Goal: Information Seeking & Learning: Learn about a topic

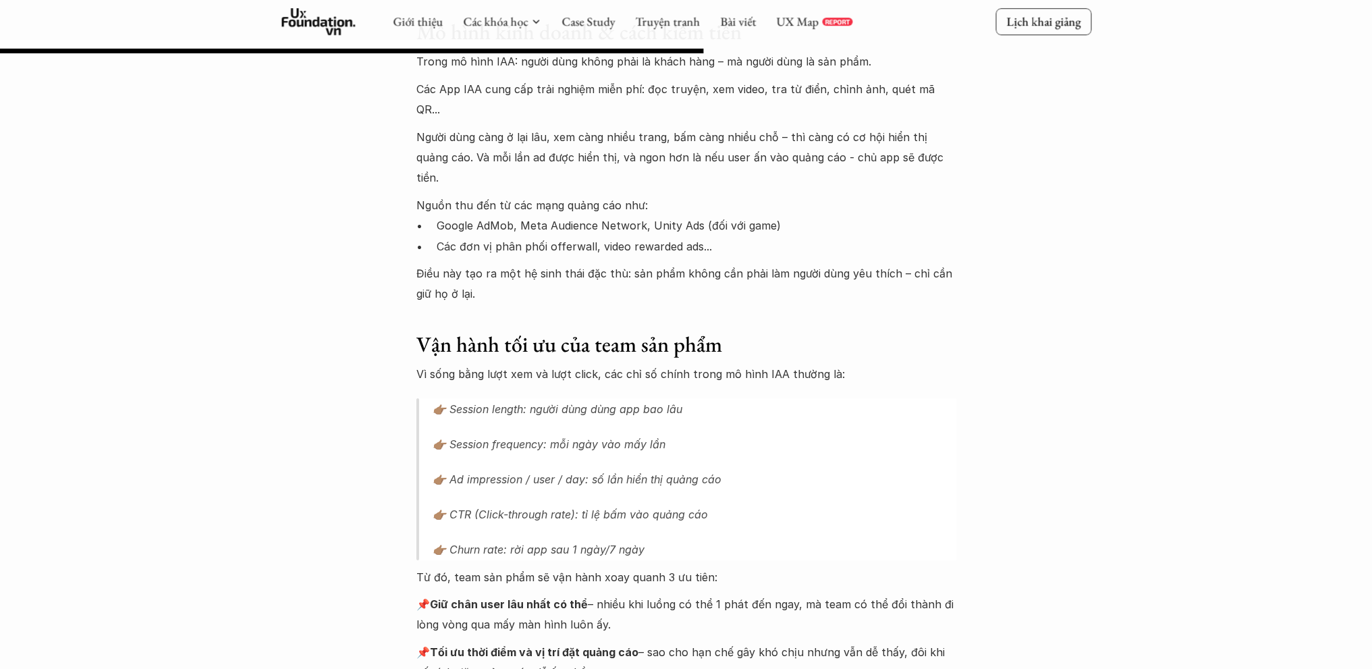
scroll to position [1620, 0]
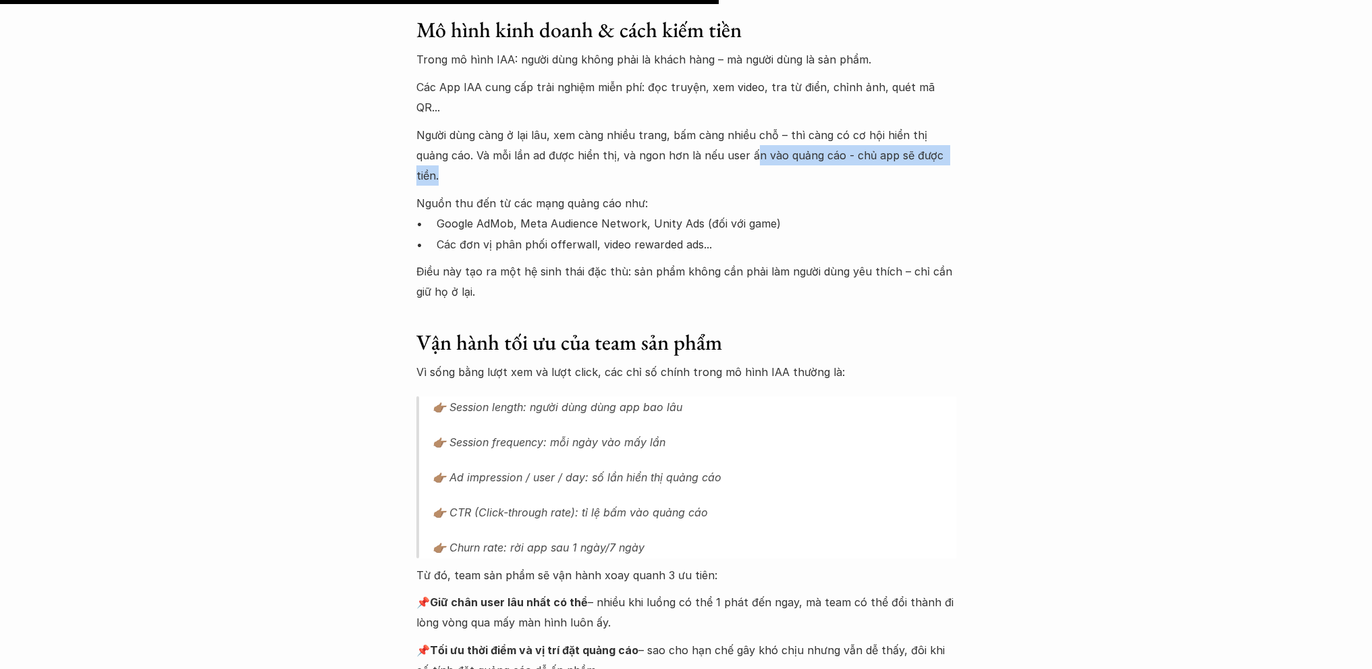
drag, startPoint x: 718, startPoint y: 137, endPoint x: 950, endPoint y: 137, distance: 232.9
click at [948, 137] on p "Người dùng càng ở lại lâu, xem càng nhiều trang, bấm càng nhiều chỗ – thì càng …" at bounding box center [687, 155] width 540 height 61
click at [951, 137] on p "Người dùng càng ở lại lâu, xem càng nhiều trang, bấm càng nhiều chỗ – thì càng …" at bounding box center [687, 155] width 540 height 61
drag, startPoint x: 504, startPoint y: 165, endPoint x: 634, endPoint y: 166, distance: 130.3
click at [626, 193] on p "Nguồn thu đến từ các mạng quảng cáo như:" at bounding box center [687, 203] width 540 height 20
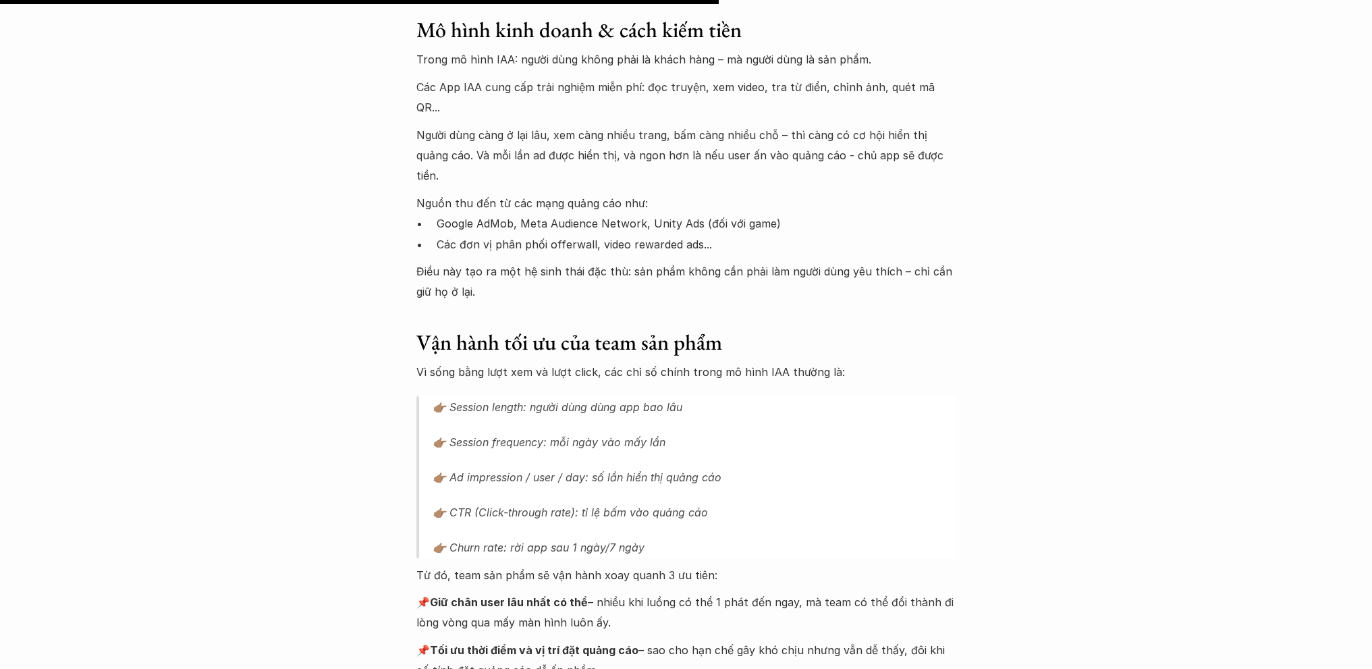
click at [710, 193] on p "Nguồn thu đến từ các mạng quảng cáo như:" at bounding box center [687, 203] width 540 height 20
click at [439, 213] on p "Google AdMob, Meta Audience Network, Unity Ads (đối với game)" at bounding box center [697, 223] width 520 height 20
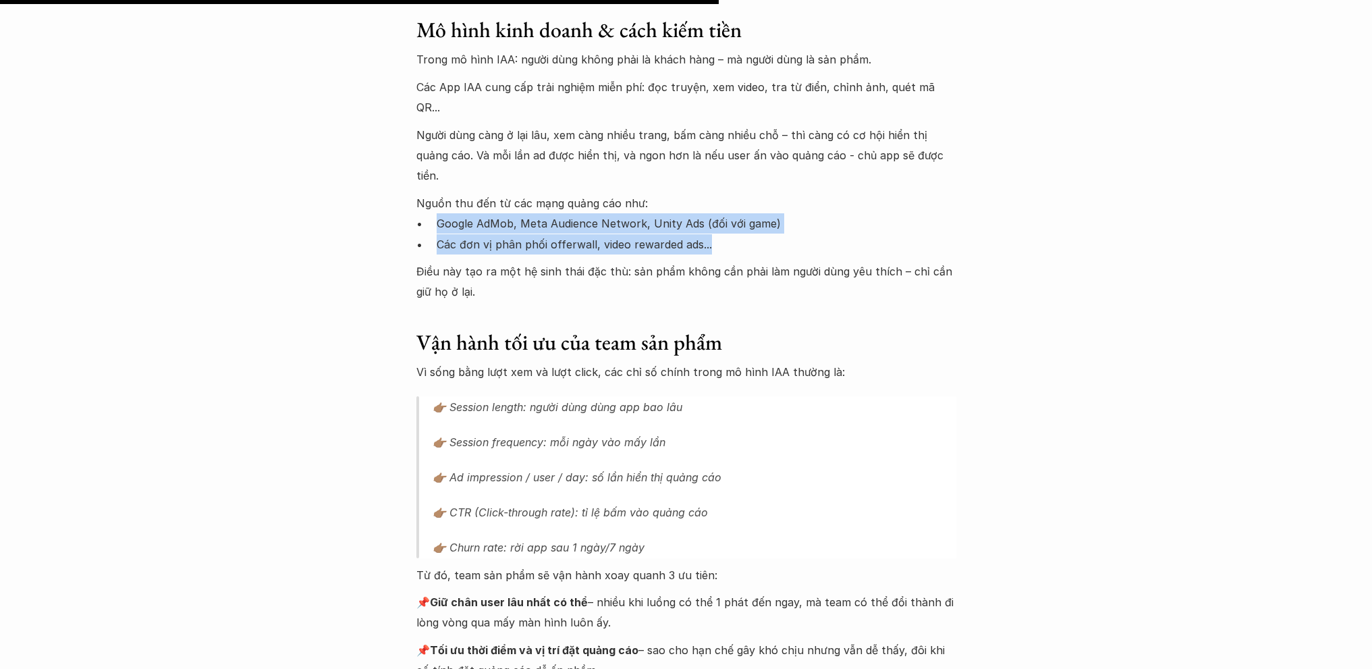
drag, startPoint x: 736, startPoint y: 205, endPoint x: 422, endPoint y: 186, distance: 314.5
click at [422, 213] on ul "Google AdMob, Meta Audience Network, Unity Ads (đối với game) Các đơn vị phân p…" at bounding box center [687, 233] width 540 height 41
copy ul "Google AdMob, Meta Audience Network, Unity Ads (đối với game) Các đơn vị phân p…"
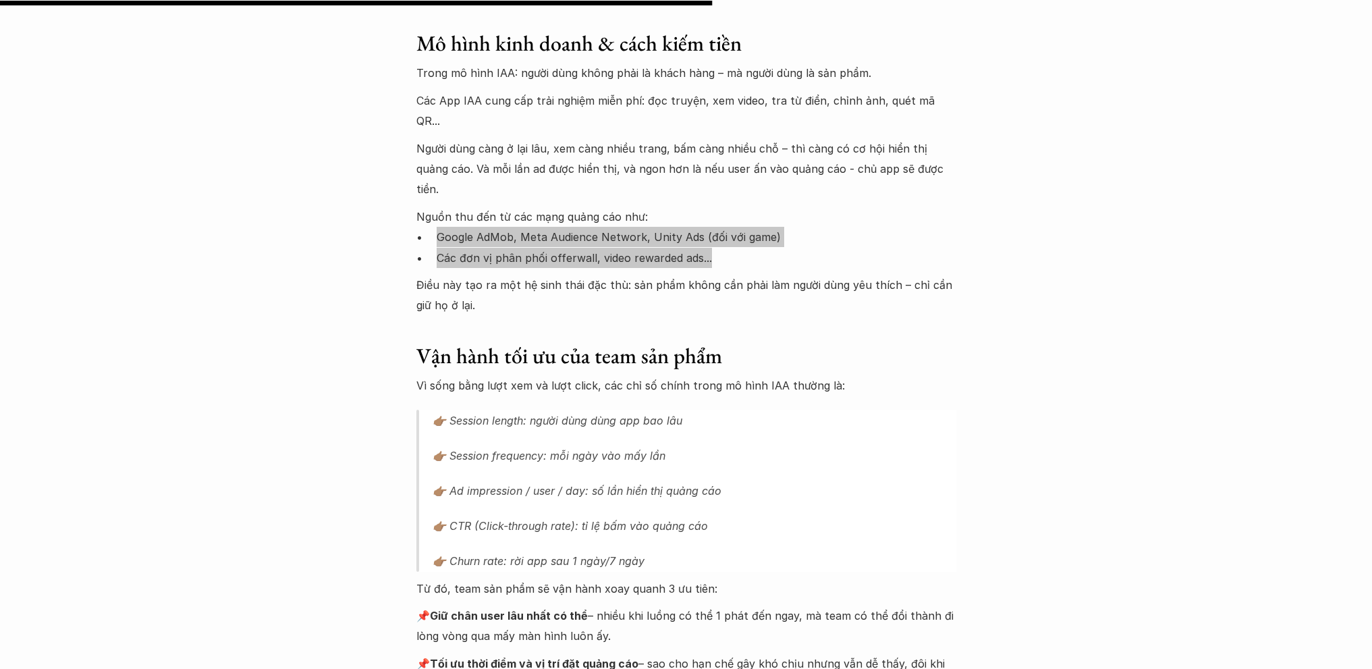
scroll to position [1607, 0]
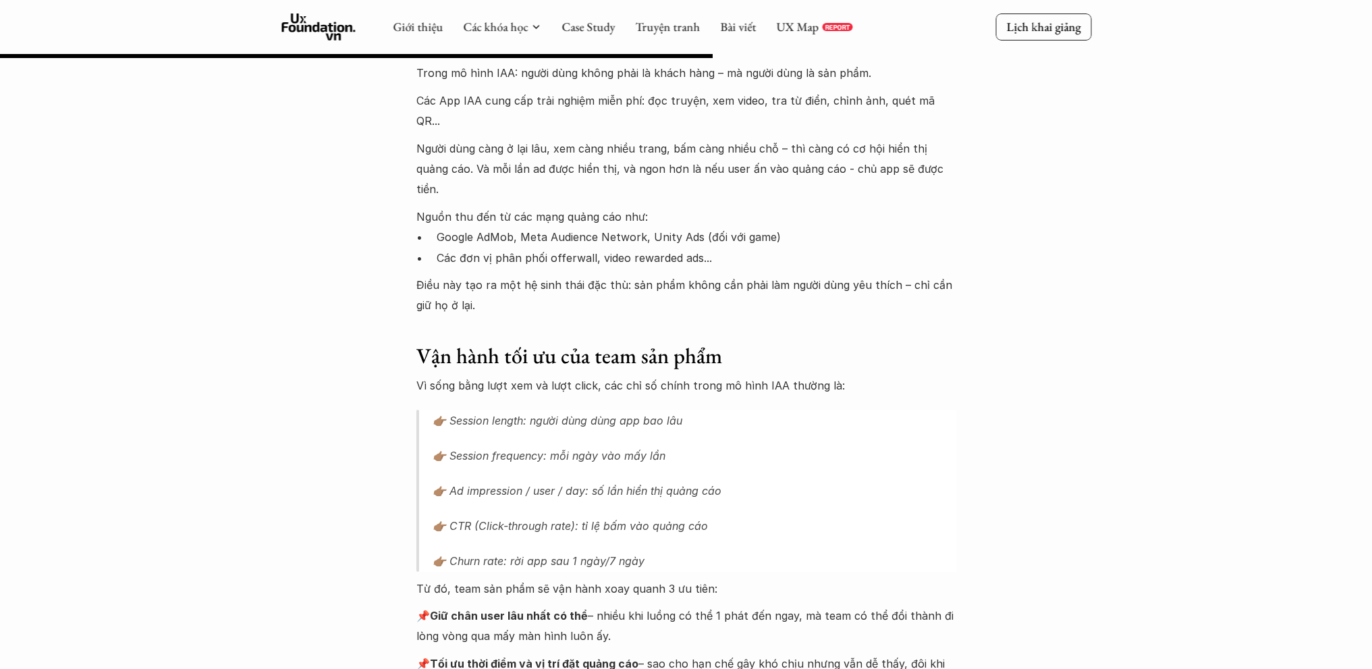
click at [1117, 371] on div "Lúa hóa kiến thức Chọn đúng nền văn minh - Phần 1: IAA (In-App Advertising) 🕔 […" at bounding box center [686, 329] width 1372 height 3737
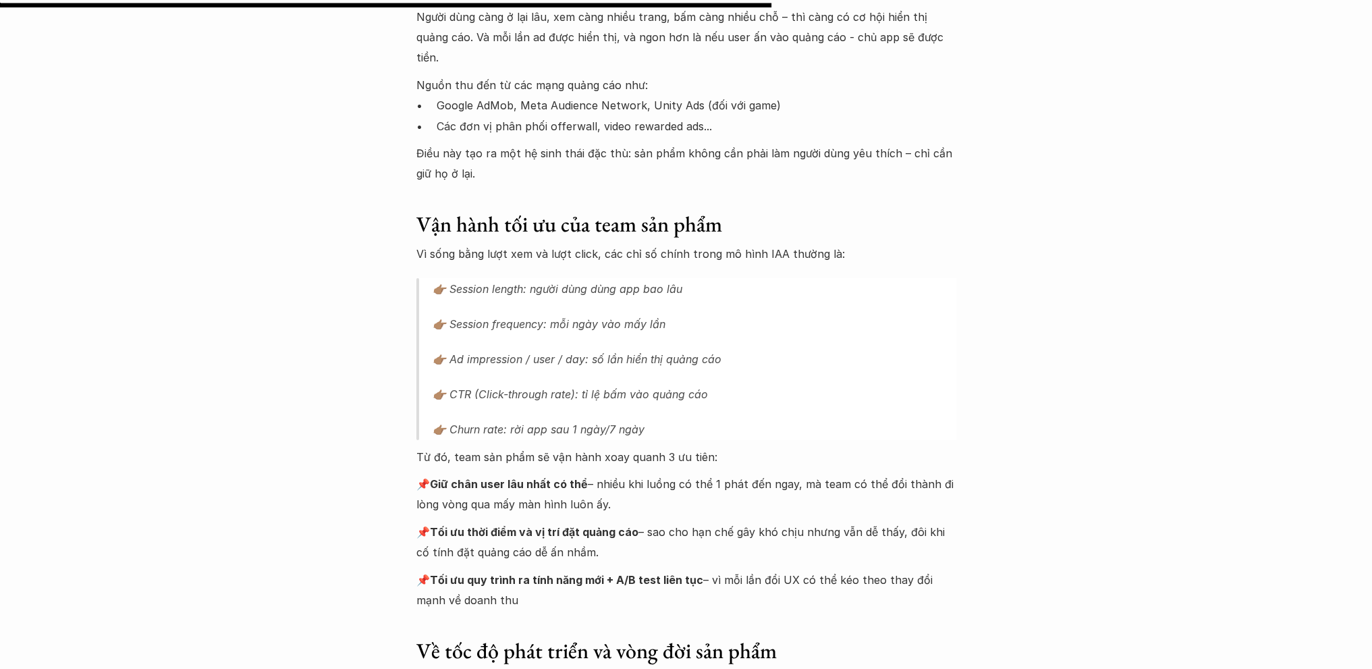
scroll to position [1742, 0]
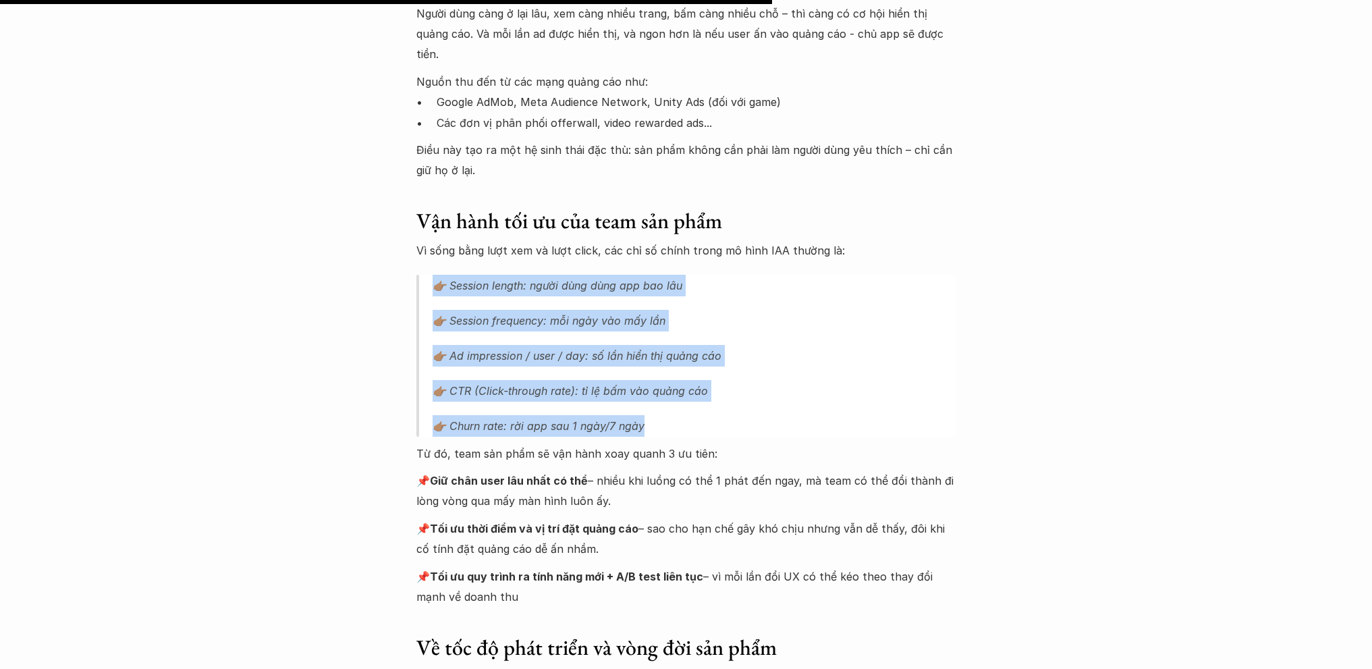
drag, startPoint x: 667, startPoint y: 390, endPoint x: 400, endPoint y: 242, distance: 305.2
click at [400, 242] on div "Lúa hóa kiến thức Chọn đúng nền văn minh - Phần 1: IAA (In-App Advertising) 🕔 […" at bounding box center [686, 194] width 1372 height 3737
copy blockquote "👉🏽 Session length: người dùng dùng app bao lâu 👉🏽 Session frequency: mỗi ngày v…"
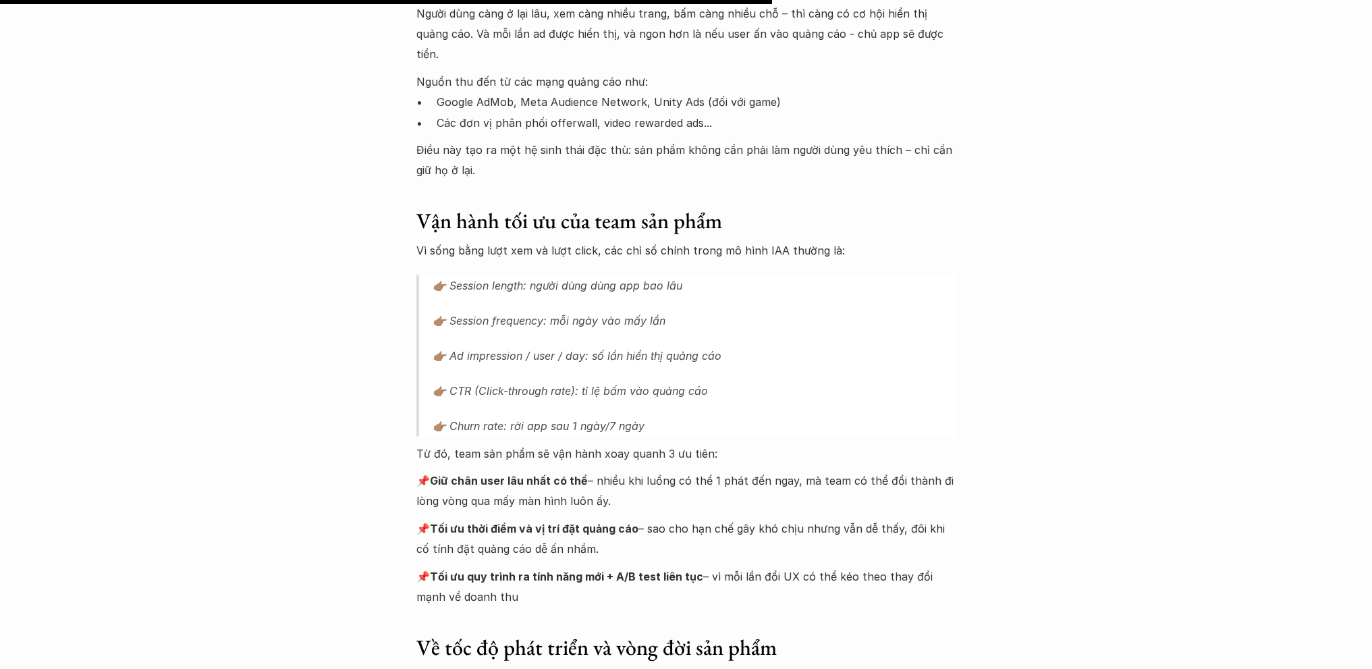
click at [1074, 215] on div "Lúa hóa kiến thức Chọn đúng nền văn minh - Phần 1: IAA (In-App Advertising) 🕔 […" at bounding box center [686, 194] width 1372 height 3737
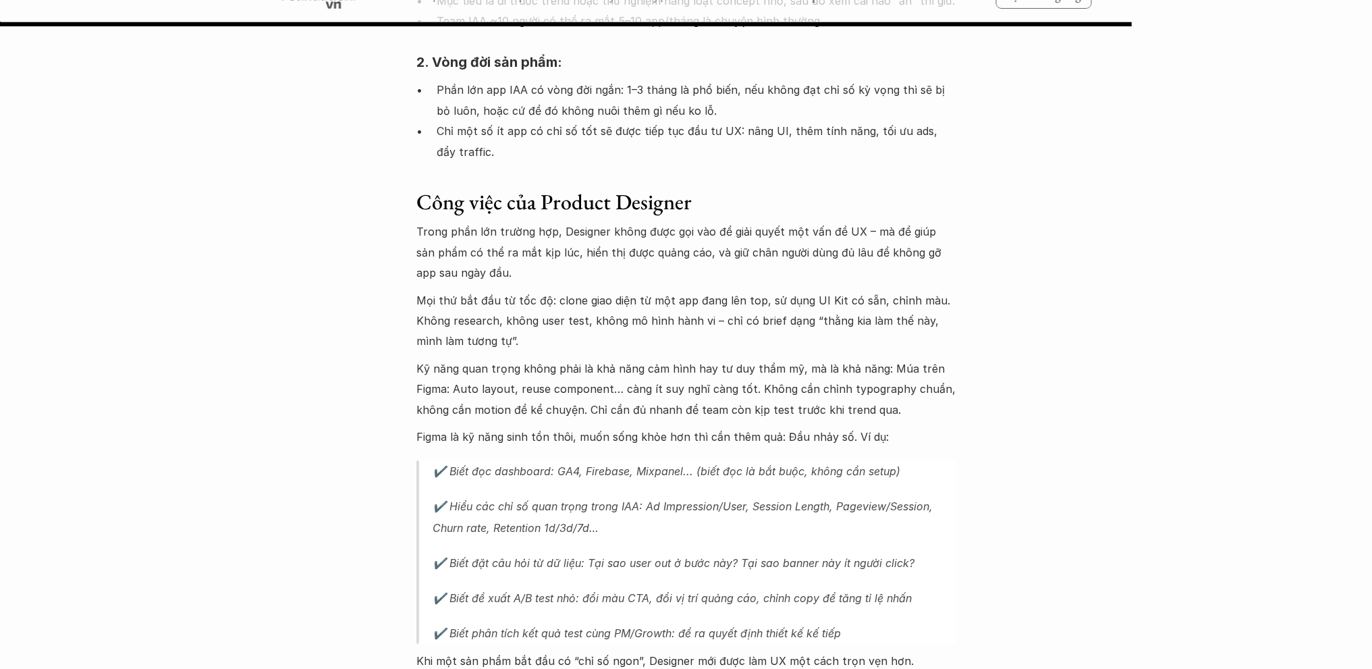
scroll to position [2552, 0]
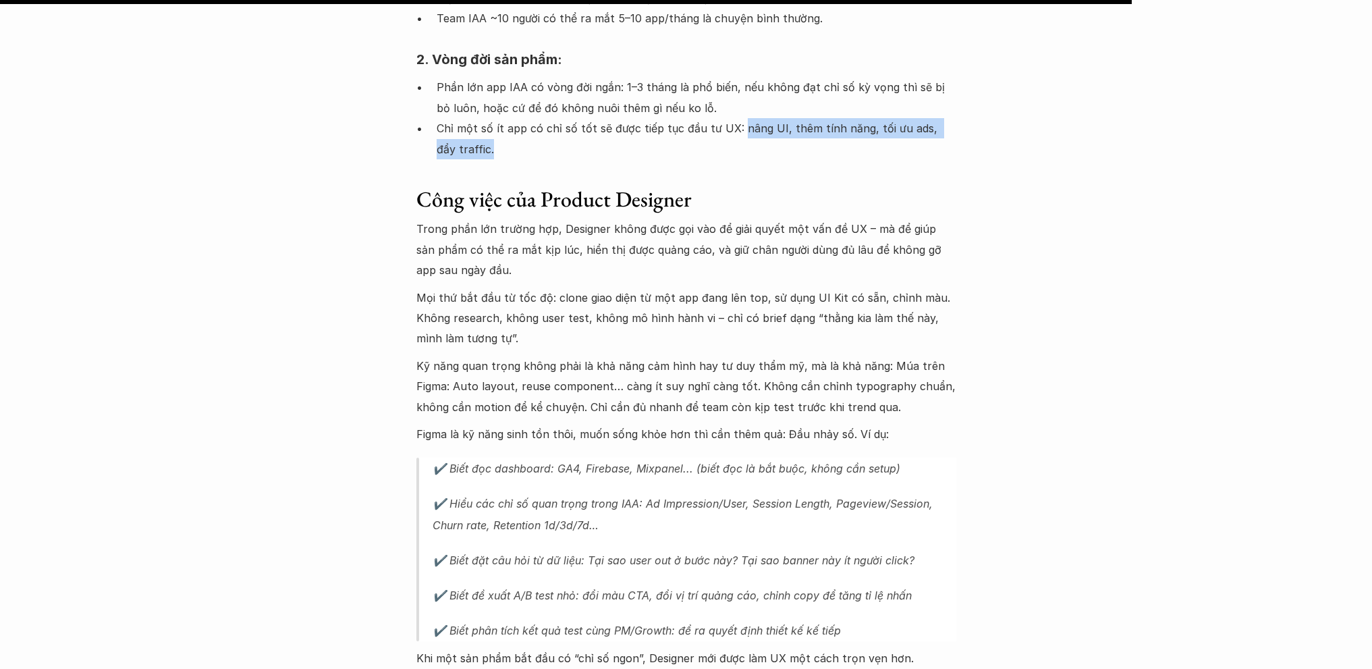
drag, startPoint x: 732, startPoint y: 85, endPoint x: 748, endPoint y: 109, distance: 28.8
click at [748, 118] on p "Chỉ một số ít app có chỉ số tốt sẽ được tiếp tục đầu tư UX: nâng UI, thêm tính …" at bounding box center [697, 138] width 520 height 41
copy p "nâng UI, thêm tính năng, tối ưu ads, đẩy traffic."
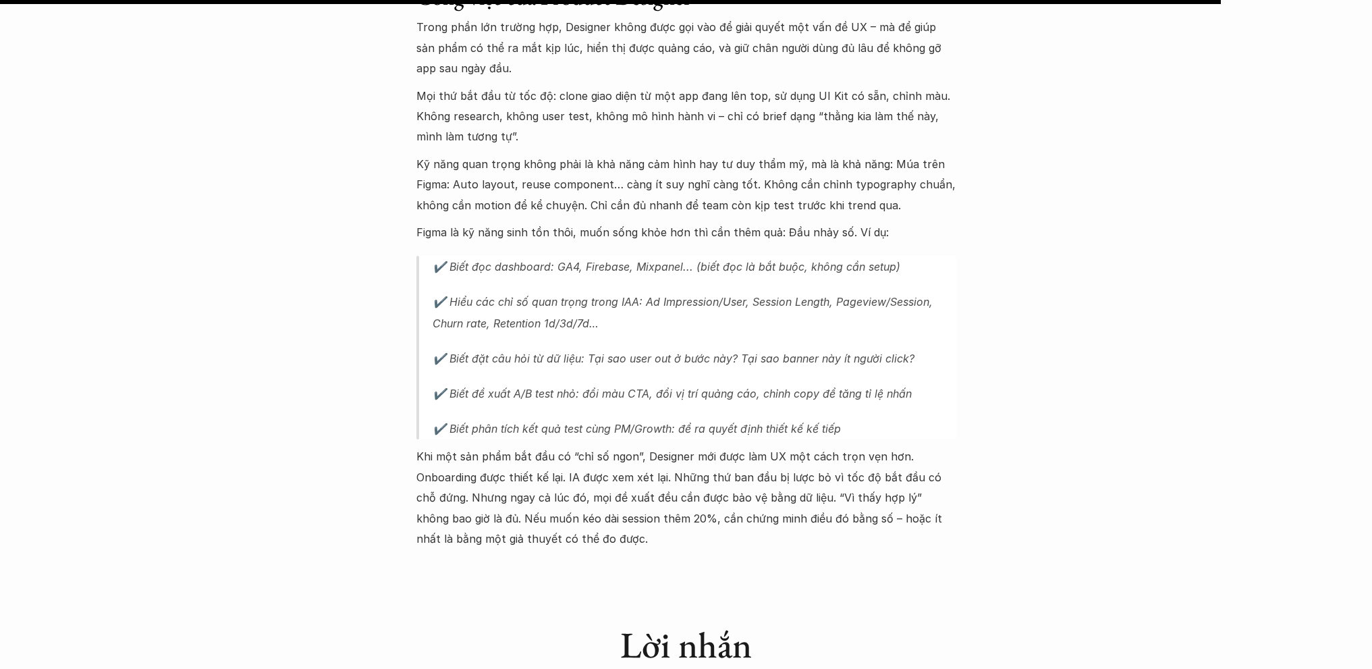
scroll to position [2754, 0]
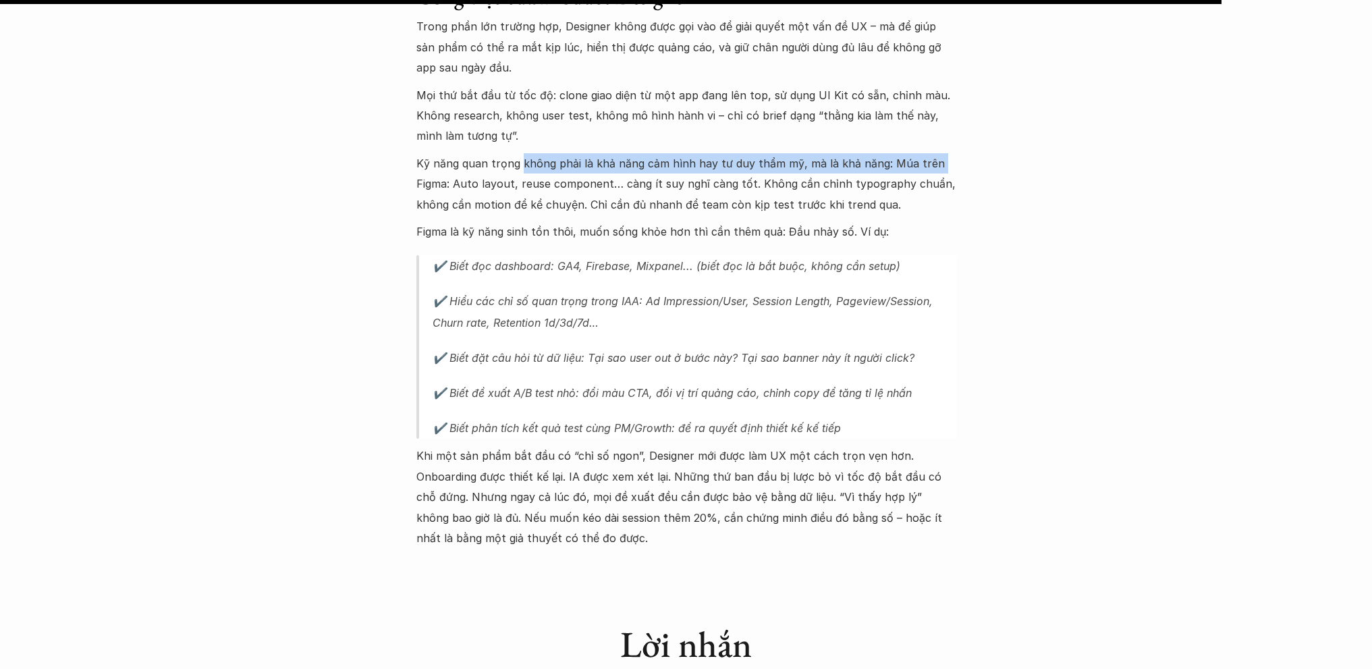
drag, startPoint x: 520, startPoint y: 119, endPoint x: 997, endPoint y: 119, distance: 476.6
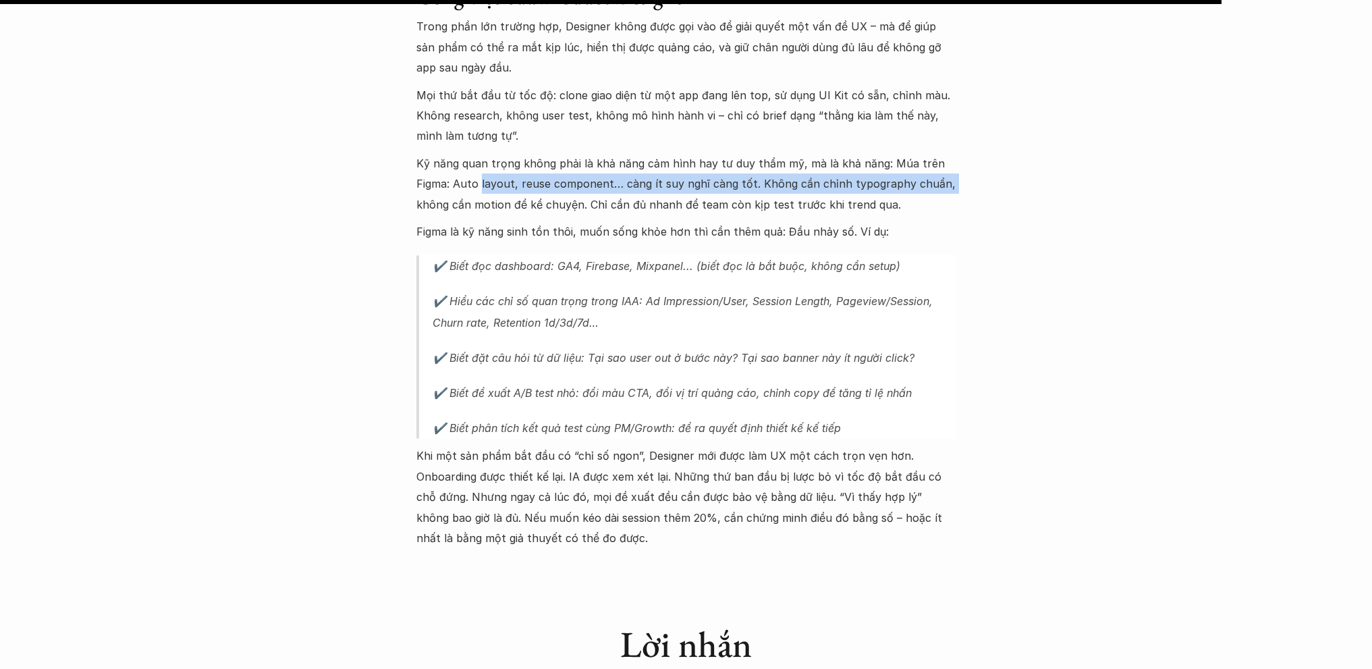
drag, startPoint x: 494, startPoint y: 142, endPoint x: 1018, endPoint y: 150, distance: 523.9
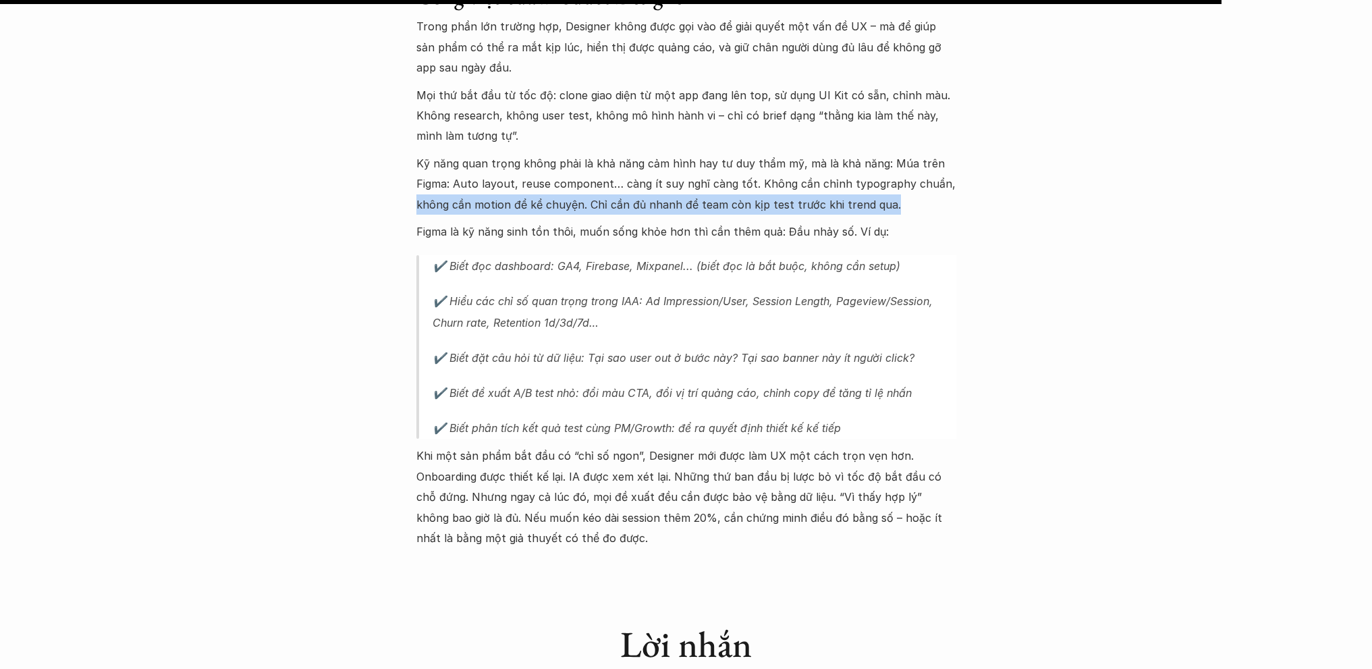
drag, startPoint x: 409, startPoint y: 163, endPoint x: 907, endPoint y: 160, distance: 498.2
click at [955, 157] on p "Kỹ năng quan trọng không phải là khả năng cảm hình hay tư duy thẩm mỹ, mà là kh…" at bounding box center [687, 183] width 540 height 61
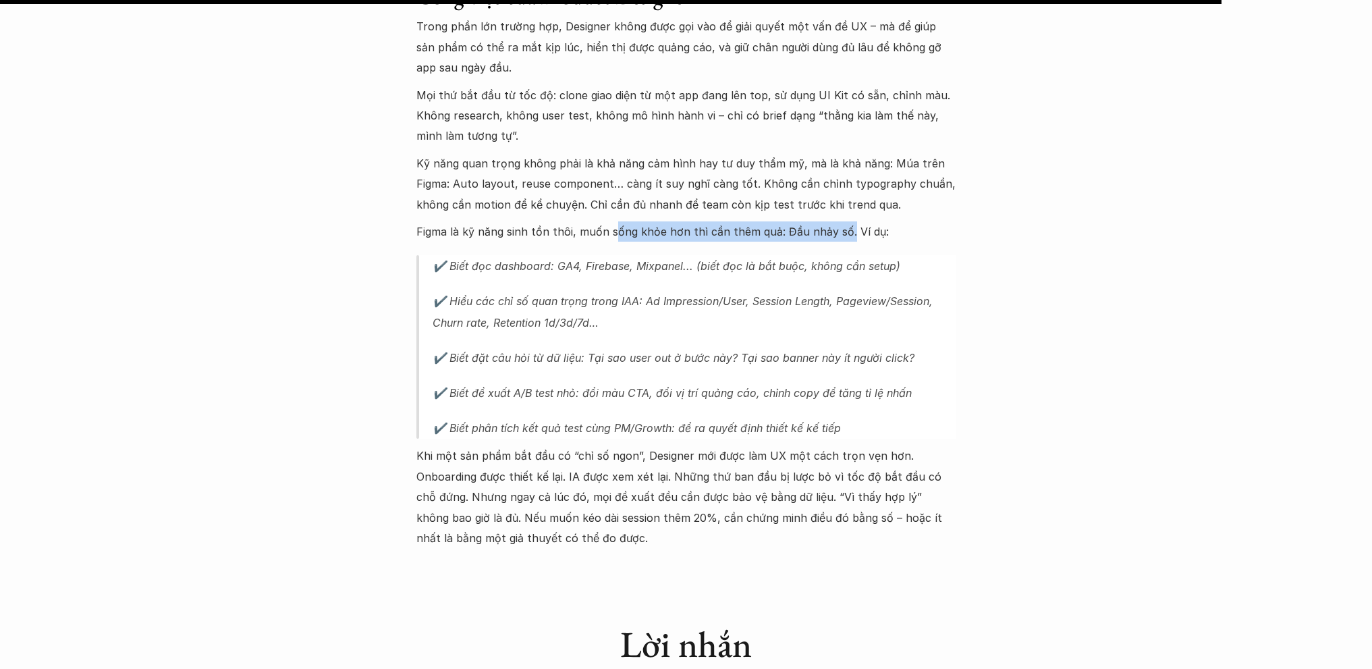
drag, startPoint x: 612, startPoint y: 193, endPoint x: 874, endPoint y: 187, distance: 262.0
click at [854, 221] on p "Figma là kỹ năng sinh tồn thôi, muốn sống khỏe hơn thì cần thêm quả: Đầu nhảy s…" at bounding box center [687, 231] width 540 height 20
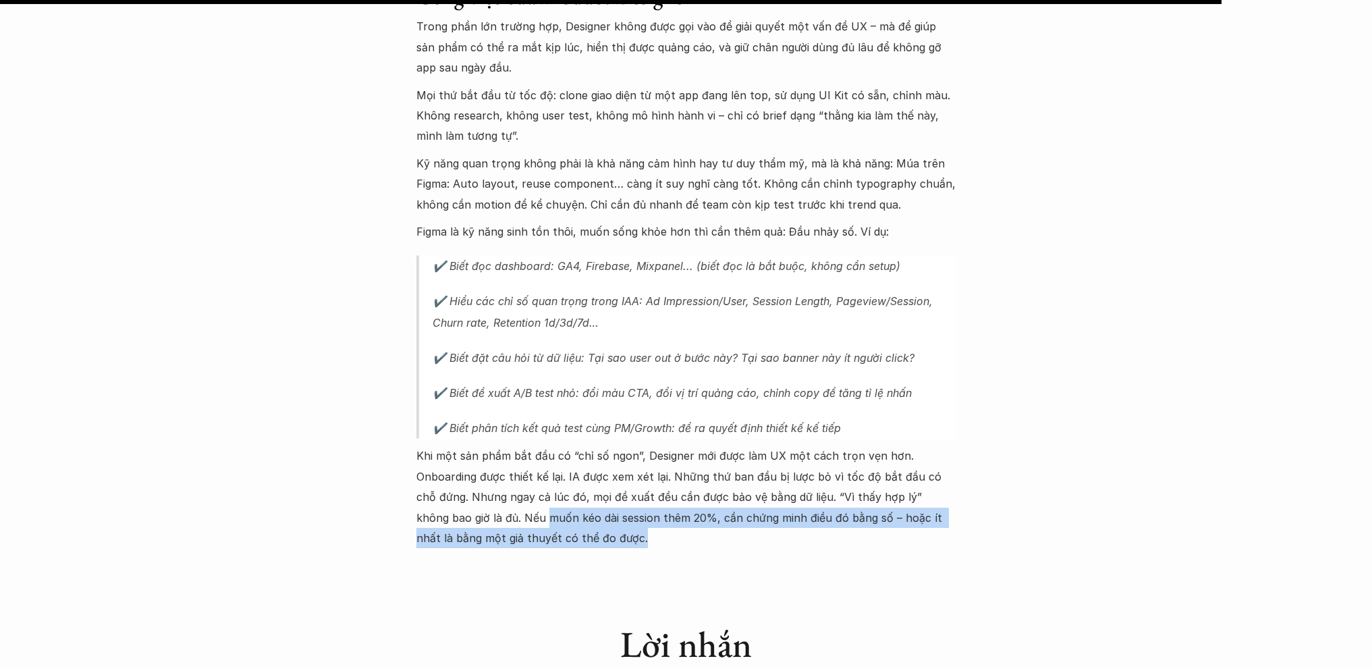
drag, startPoint x: 493, startPoint y: 484, endPoint x: 740, endPoint y: 494, distance: 246.6
click at [740, 494] on p "Khi một sản phẩm bắt đầu có “chỉ số ngon”, Designer mới được làm UX một cách tr…" at bounding box center [687, 497] width 540 height 103
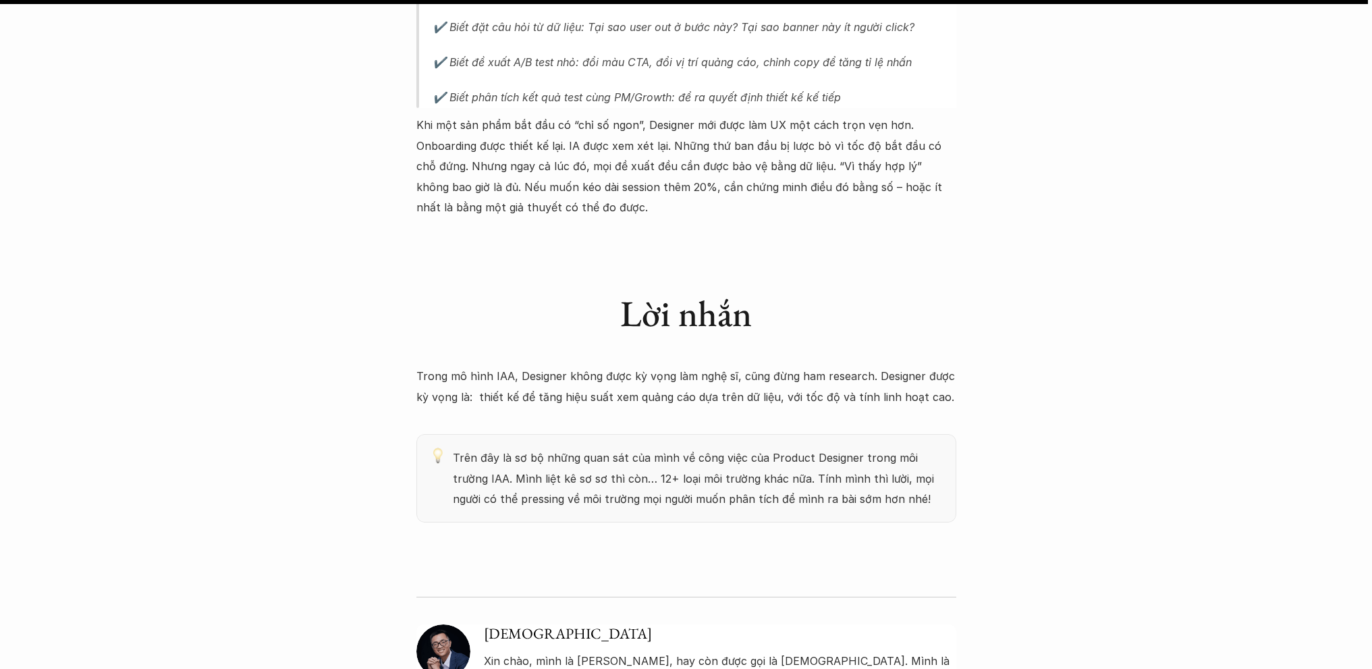
scroll to position [3092, 0]
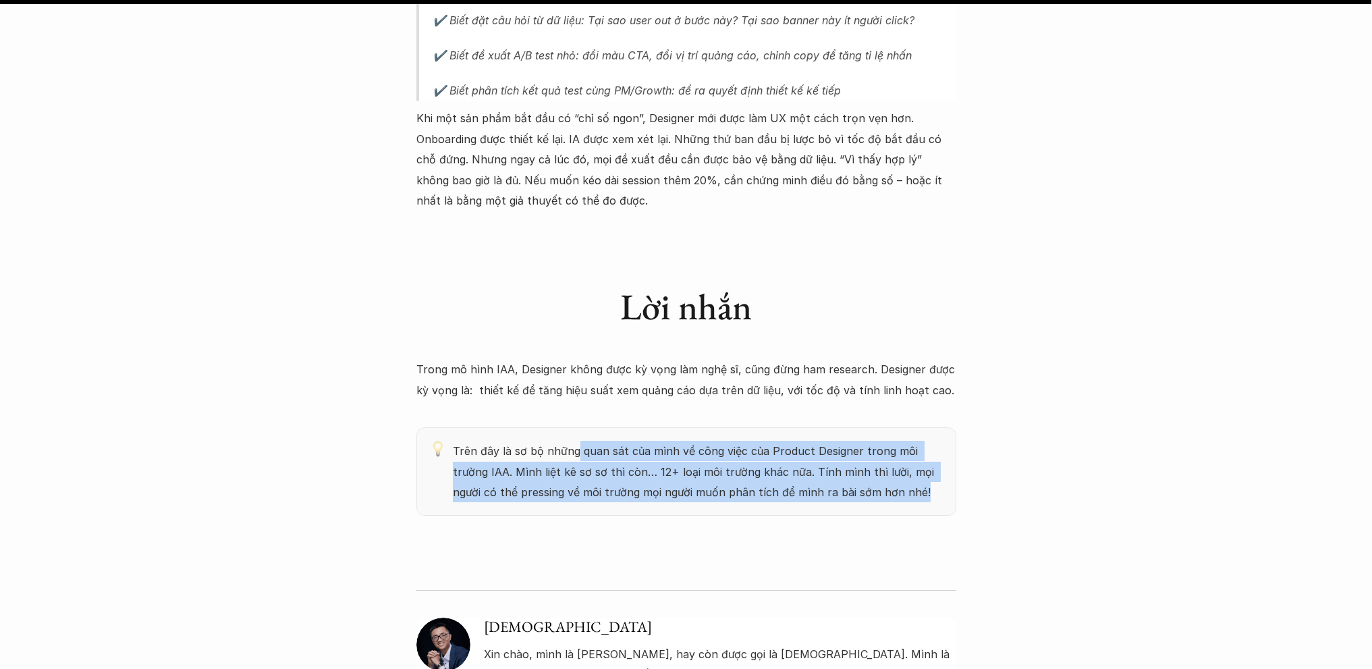
drag, startPoint x: 572, startPoint y: 402, endPoint x: 908, endPoint y: 441, distance: 337.9
click at [890, 441] on p "Trên đây là sơ bộ những quan sát của mình về công việc của Product Designer tro…" at bounding box center [698, 471] width 490 height 61
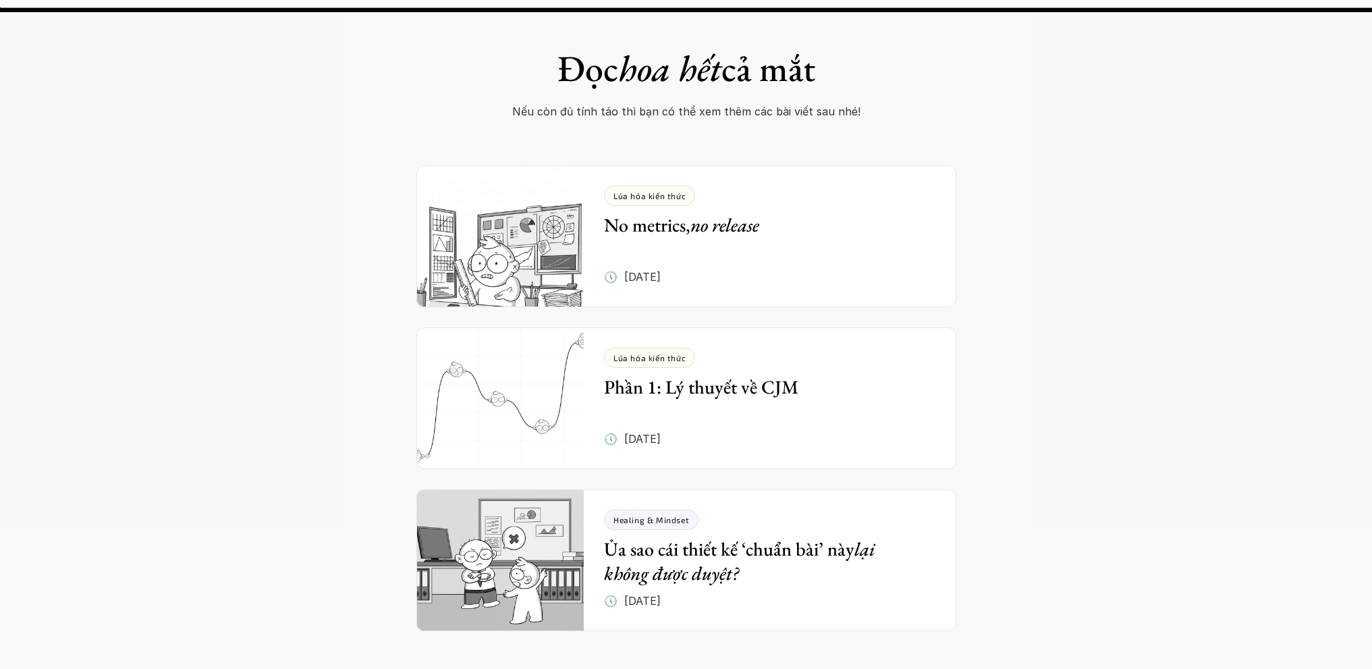
scroll to position [3902, 0]
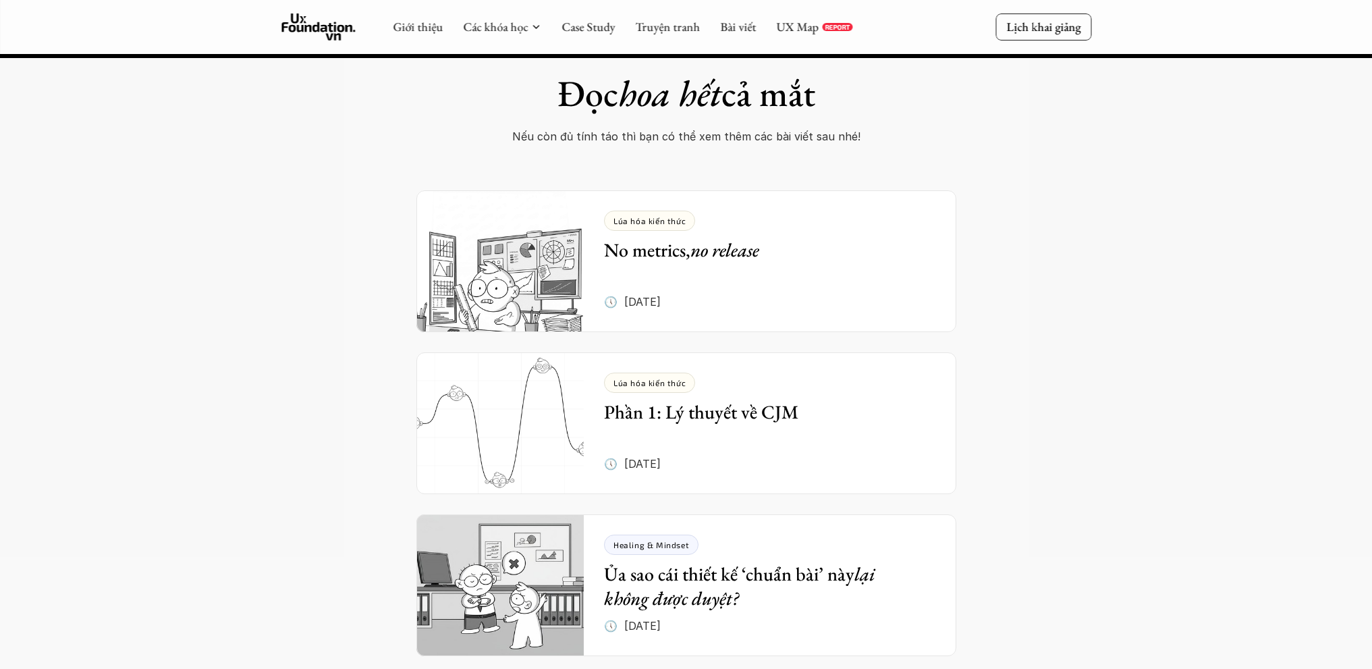
click at [356, 270] on div "Đọc hoa hết cả mắt Nếu còn đủ tính táo thì bạn có thể xem thêm các bài viết sau…" at bounding box center [686, 351] width 1372 height 720
